Goal: Task Accomplishment & Management: Use online tool/utility

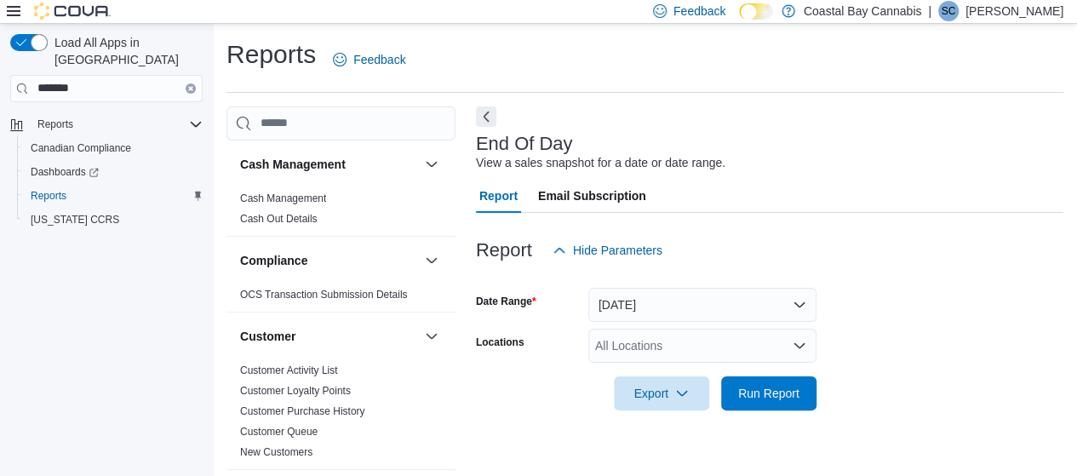
scroll to position [32, 0]
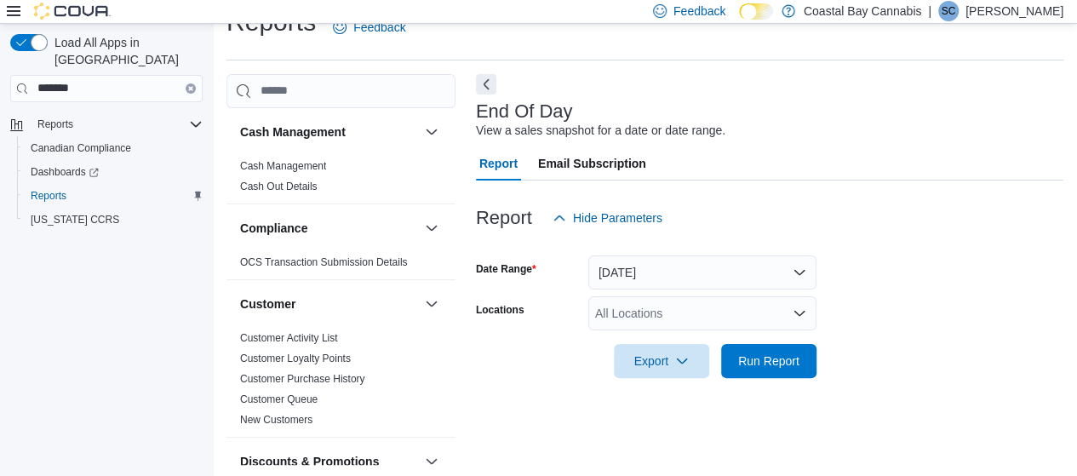
click at [695, 306] on div "All Locations" at bounding box center [703, 313] width 228 height 34
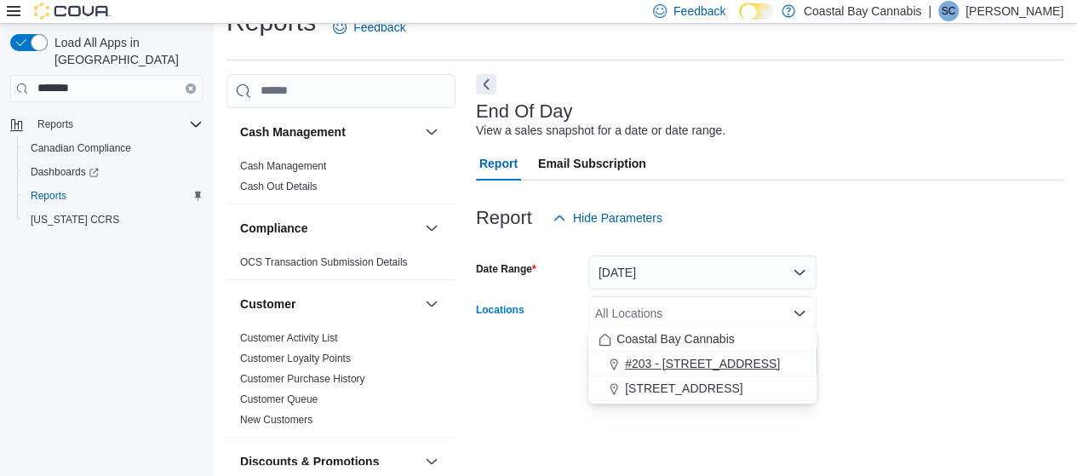
click at [669, 359] on span "#203 - [STREET_ADDRESS]" at bounding box center [702, 363] width 155 height 17
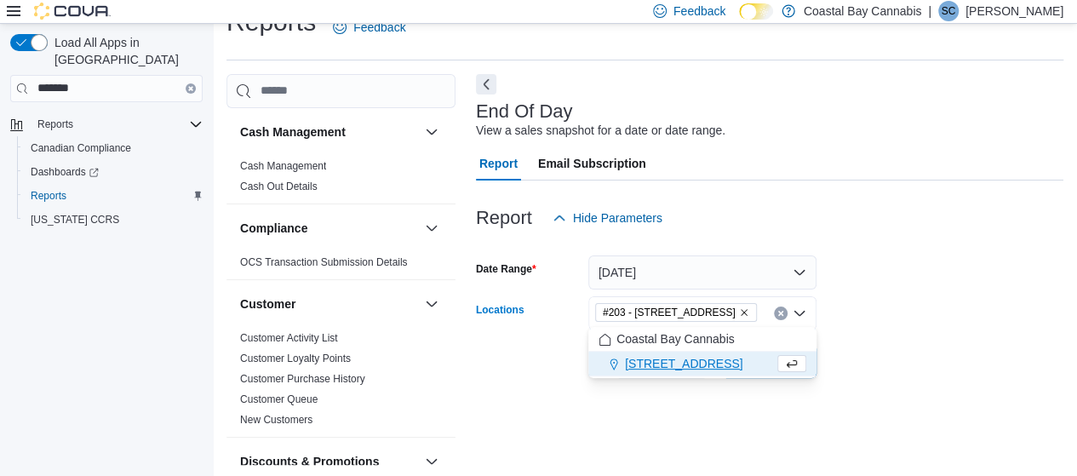
click at [1020, 300] on form "Date Range [DATE] Locations #[STREET_ADDRESS] Selected. #203 - 442 Marine Dr.. …" at bounding box center [770, 306] width 588 height 143
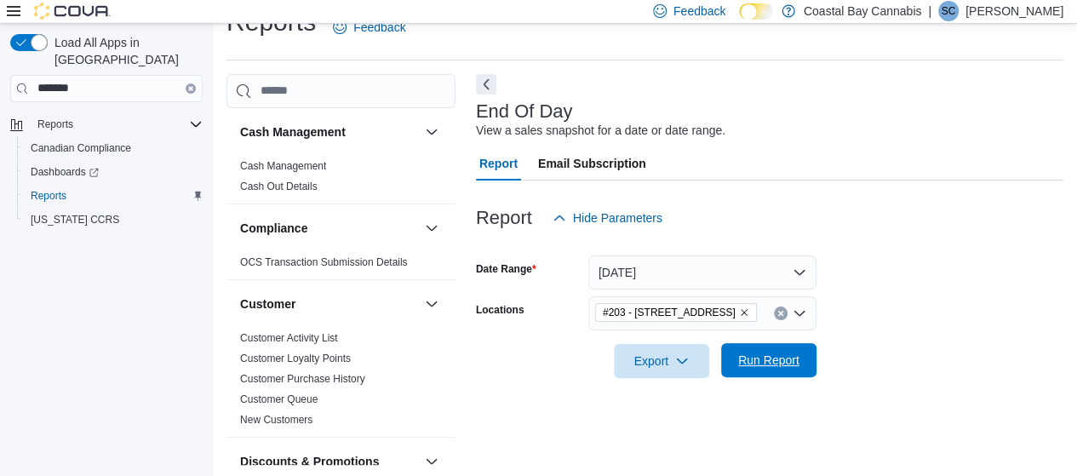
click at [761, 361] on span "Run Report" at bounding box center [768, 360] width 61 height 17
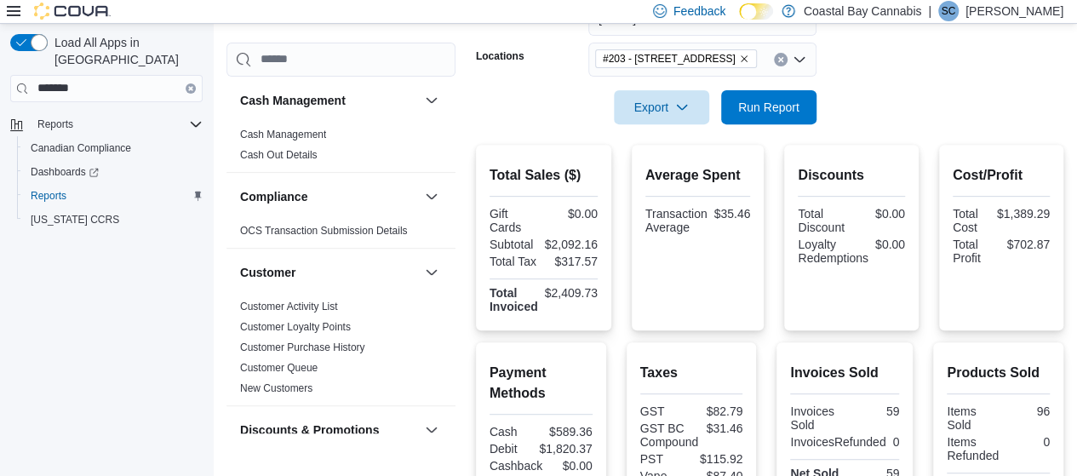
scroll to position [284, 0]
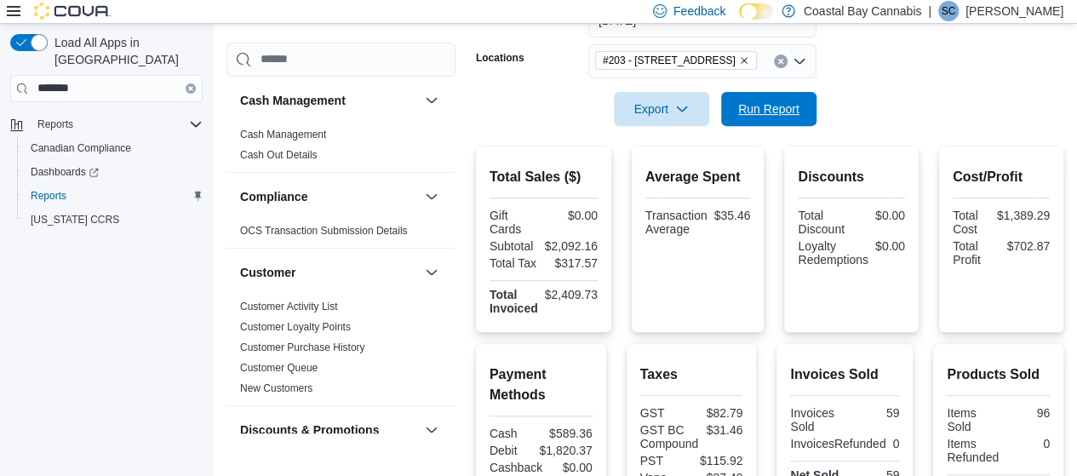
click at [764, 94] on span "Run Report" at bounding box center [769, 109] width 75 height 34
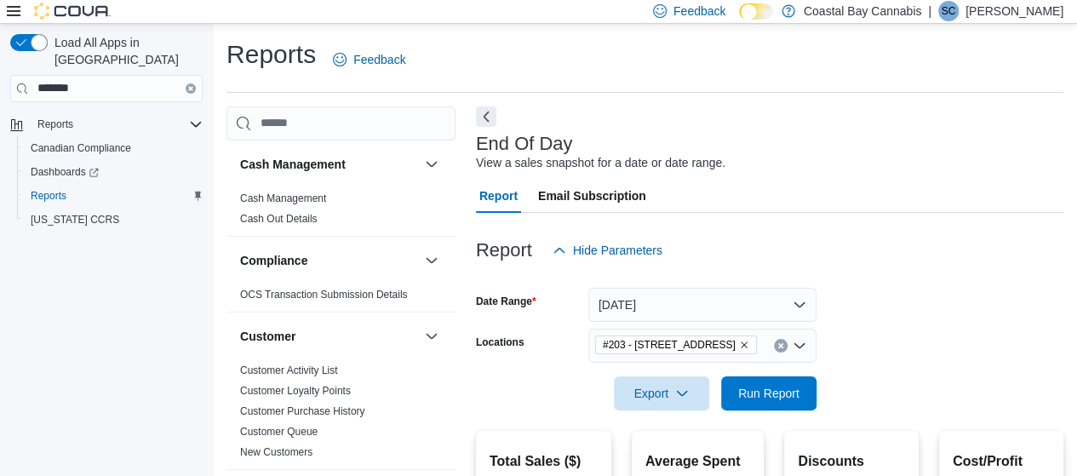
scroll to position [0, 0]
click at [765, 384] on span "Run Report" at bounding box center [768, 392] width 61 height 17
click at [787, 396] on span "Run Report" at bounding box center [768, 392] width 61 height 17
click at [776, 382] on span "Run Report" at bounding box center [769, 393] width 75 height 34
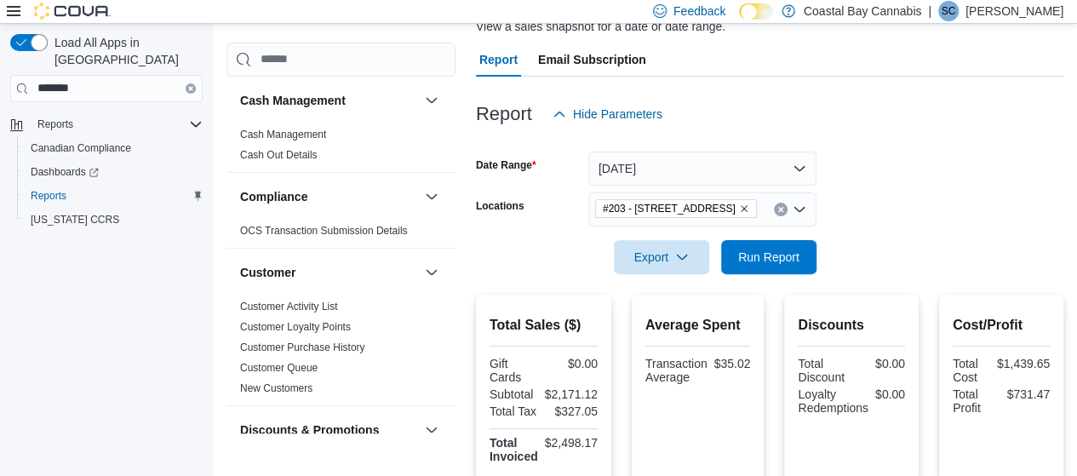
scroll to position [130, 0]
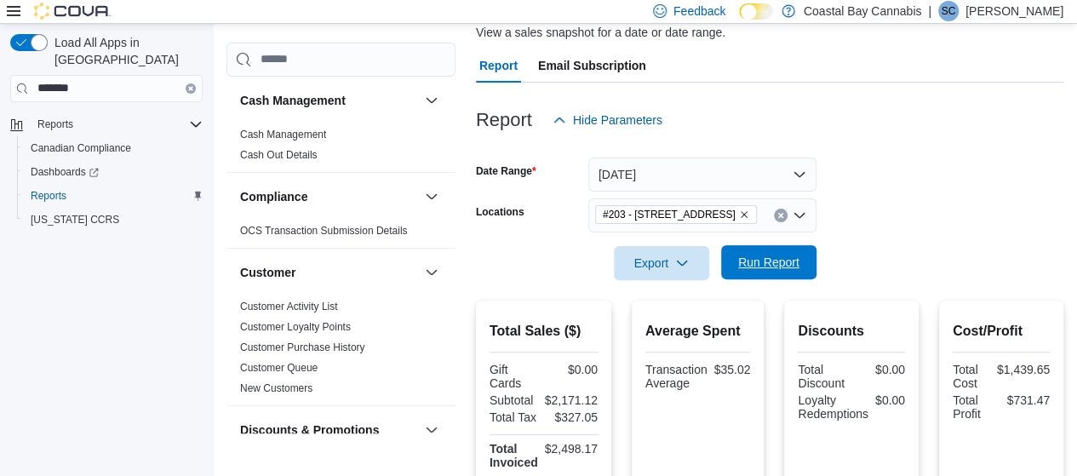
click at [777, 263] on span "Run Report" at bounding box center [768, 262] width 61 height 17
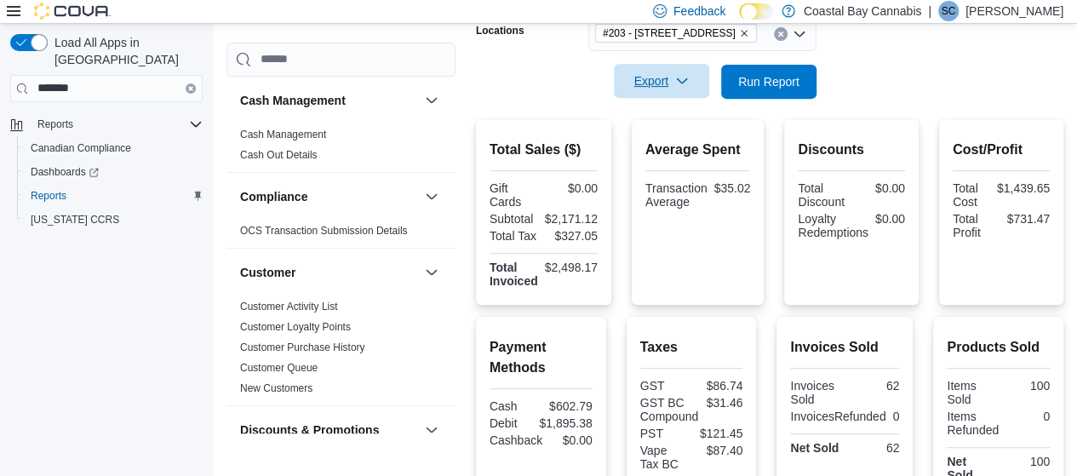
click at [664, 76] on span "Export" at bounding box center [661, 81] width 75 height 34
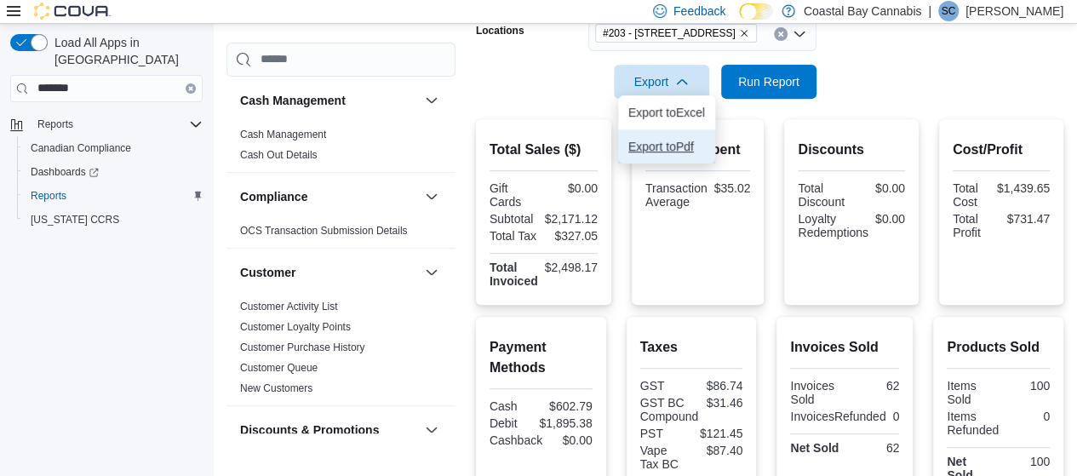
click at [664, 133] on button "Export to Pdf" at bounding box center [666, 146] width 97 height 34
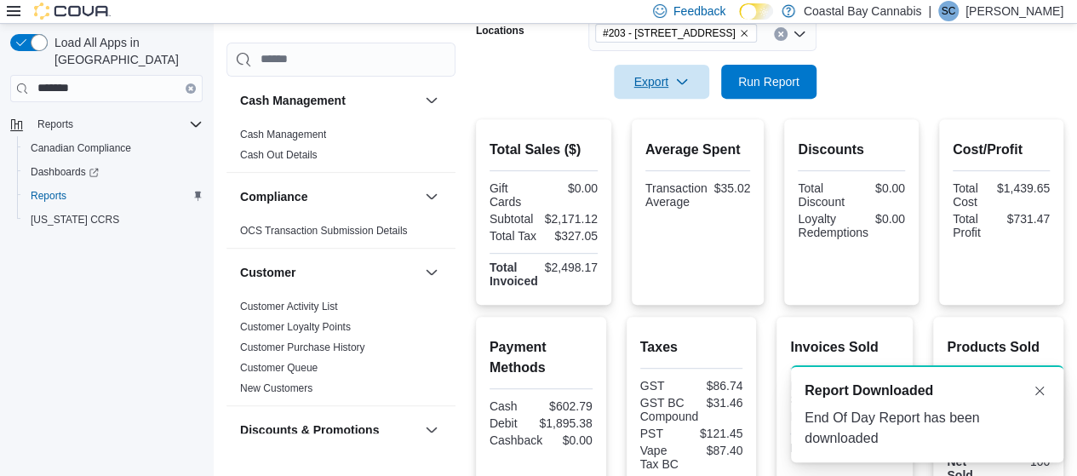
scroll to position [0, 0]
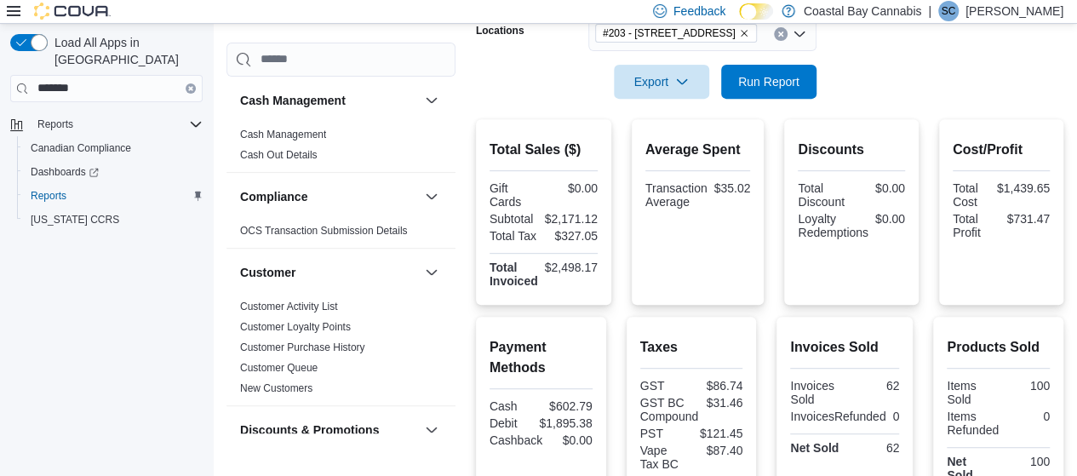
click at [1066, 9] on div "Feedback Dark Mode Coastal Bay Cannabis | SC [PERSON_NAME]" at bounding box center [855, 11] width 431 height 23
click at [1019, 14] on p "[PERSON_NAME]" at bounding box center [1015, 11] width 98 height 20
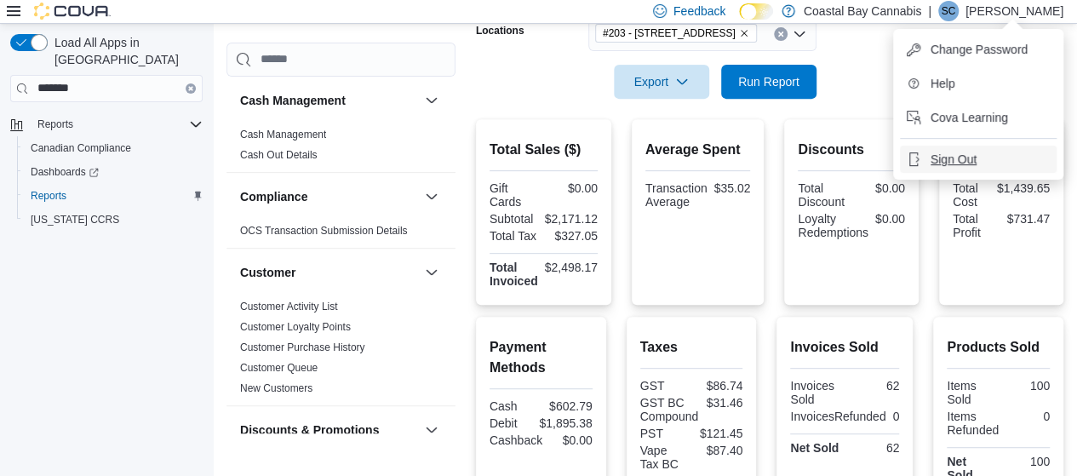
click at [947, 152] on span "Sign Out" at bounding box center [954, 159] width 46 height 17
